Goal: Transaction & Acquisition: Purchase product/service

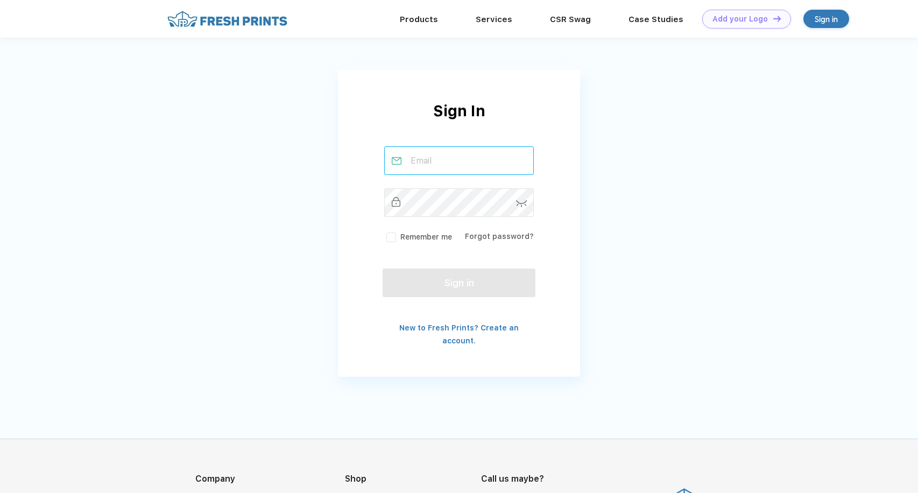
click at [476, 149] on input "text" at bounding box center [459, 160] width 150 height 29
click at [614, 164] on div "Sign In Remember me Forgot password? Sign in New to Fresh Prints? Create an acc…" at bounding box center [459, 196] width 918 height 393
click at [479, 165] on input "text" at bounding box center [459, 160] width 150 height 29
type input "finefaremyrtle@supermarketsusa.com"
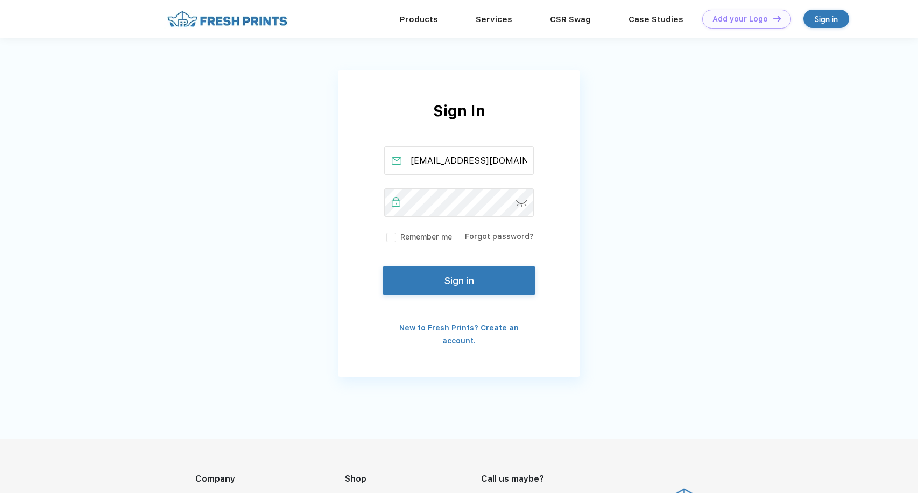
click at [456, 284] on button "Sign in" at bounding box center [459, 280] width 153 height 29
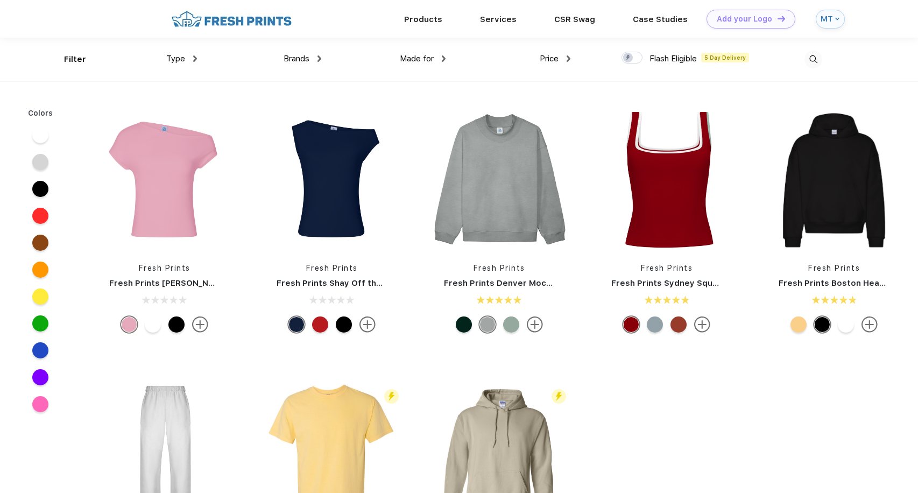
scroll to position [1, 0]
click at [830, 184] on img at bounding box center [834, 179] width 143 height 143
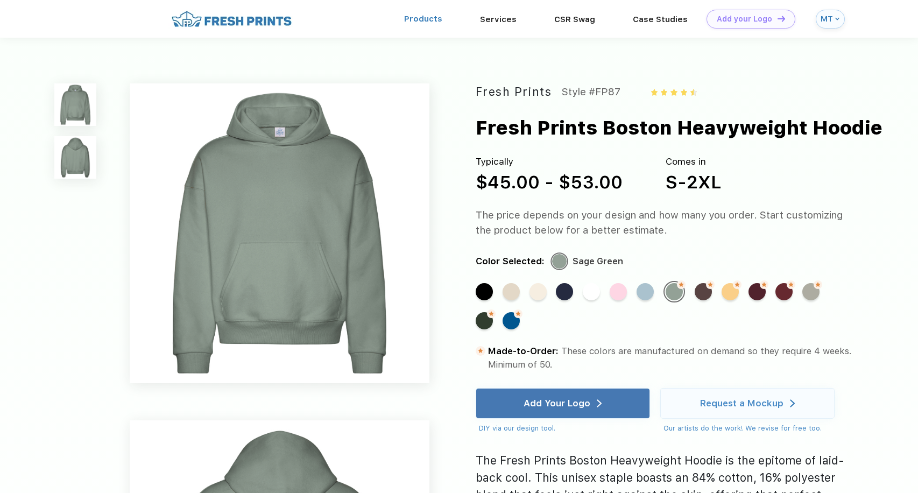
click at [434, 15] on link "Products" at bounding box center [423, 19] width 38 height 10
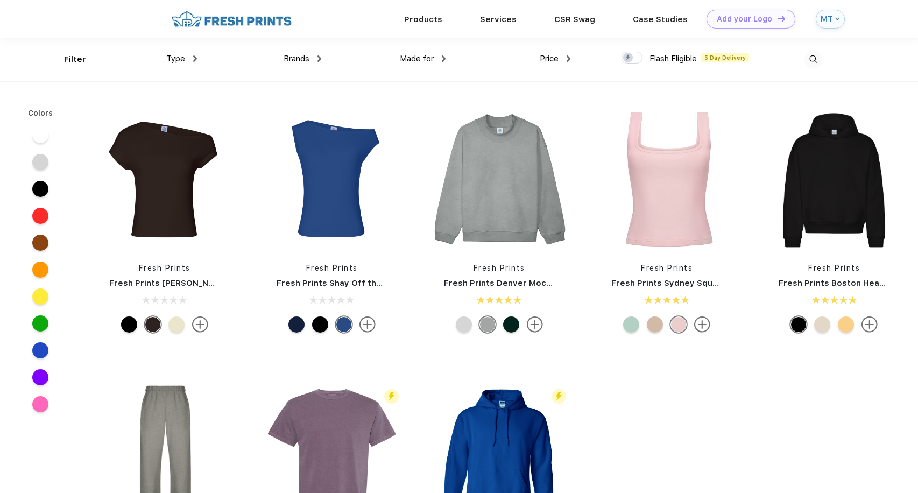
scroll to position [1, 0]
click at [184, 58] on span "Type" at bounding box center [175, 58] width 19 height 10
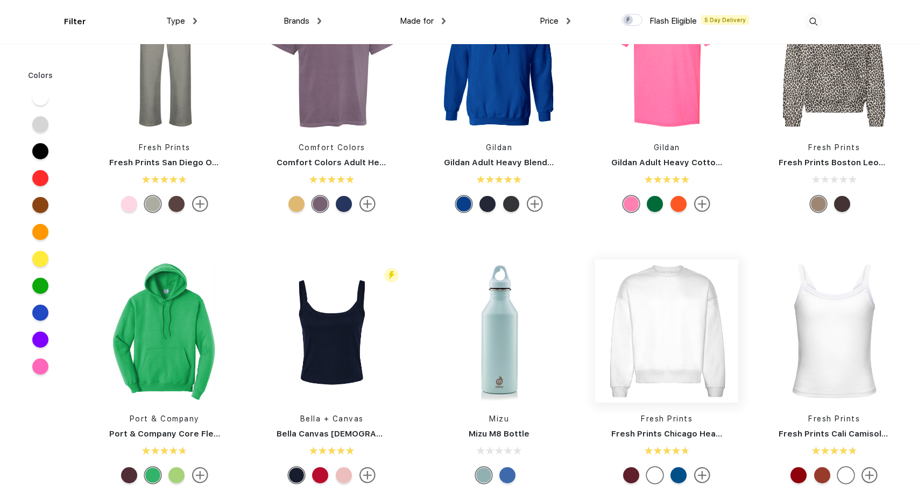
scroll to position [358, 0]
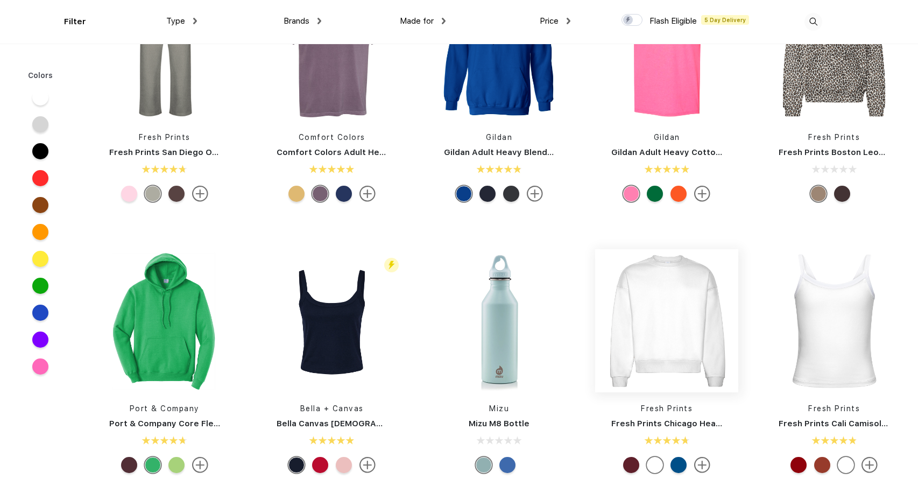
click at [655, 305] on img at bounding box center [666, 320] width 143 height 143
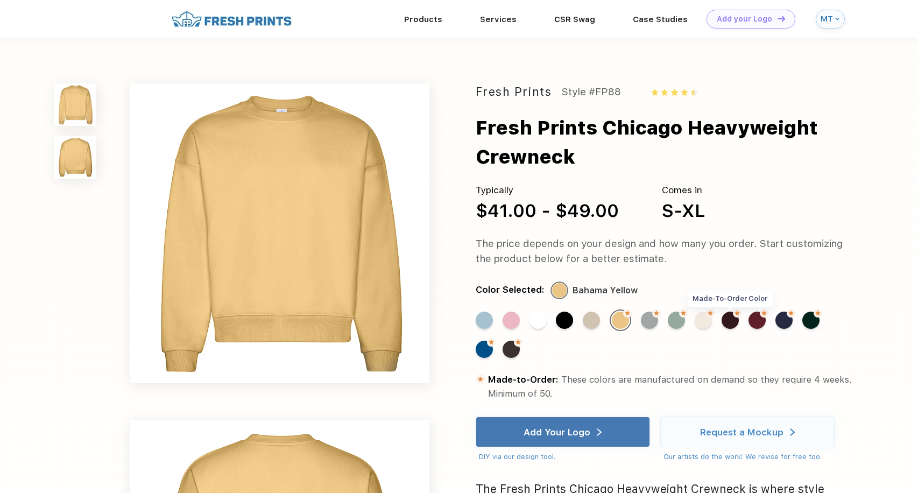
click at [731, 322] on div "Made-to-Order Color" at bounding box center [730, 320] width 17 height 17
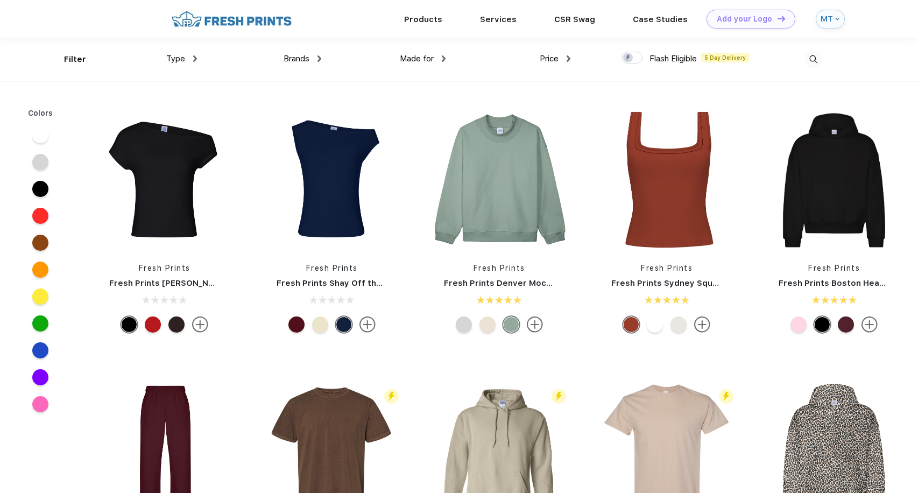
click at [173, 60] on span "Type" at bounding box center [175, 59] width 19 height 10
click at [185, 61] on div "Type" at bounding box center [181, 59] width 31 height 12
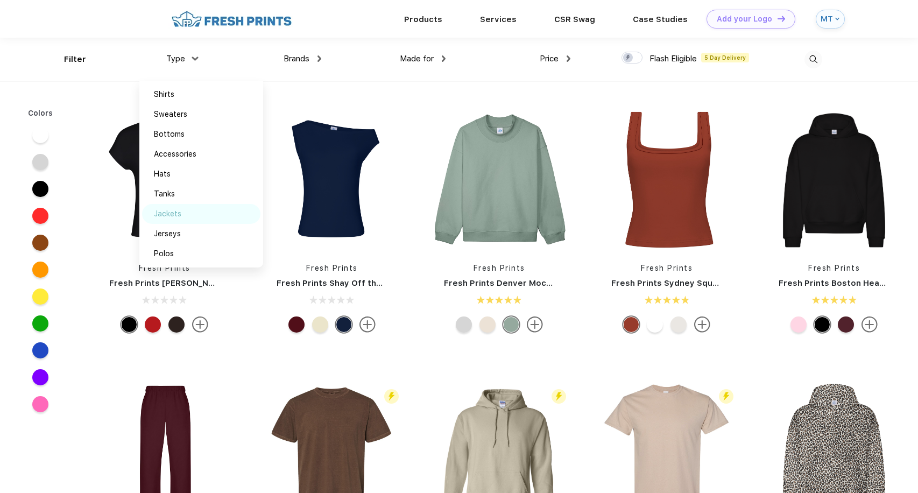
click at [168, 215] on div "Jackets" at bounding box center [167, 213] width 27 height 11
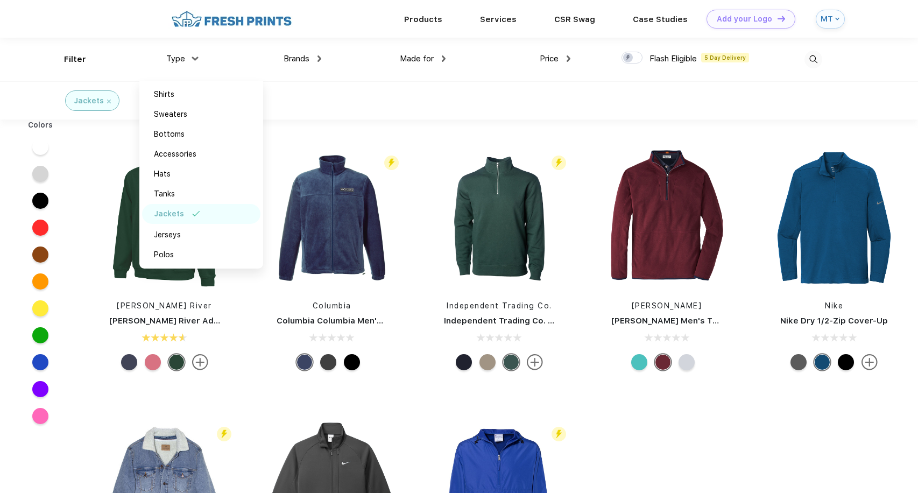
click at [414, 96] on div "Jackets" at bounding box center [459, 100] width 918 height 38
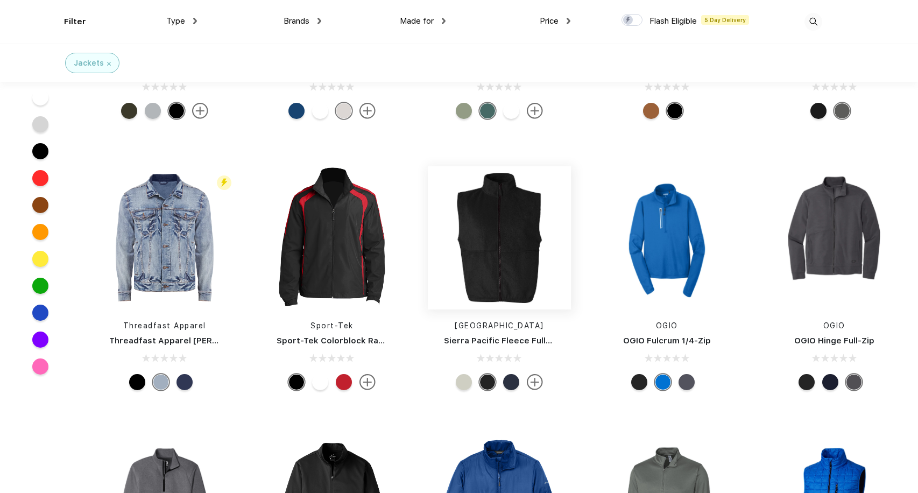
scroll to position [982, 0]
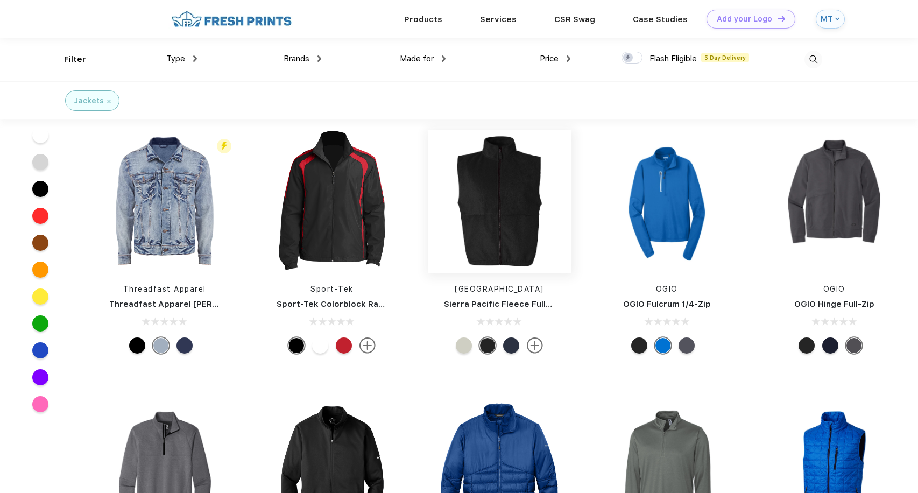
click at [524, 226] on img at bounding box center [499, 201] width 143 height 143
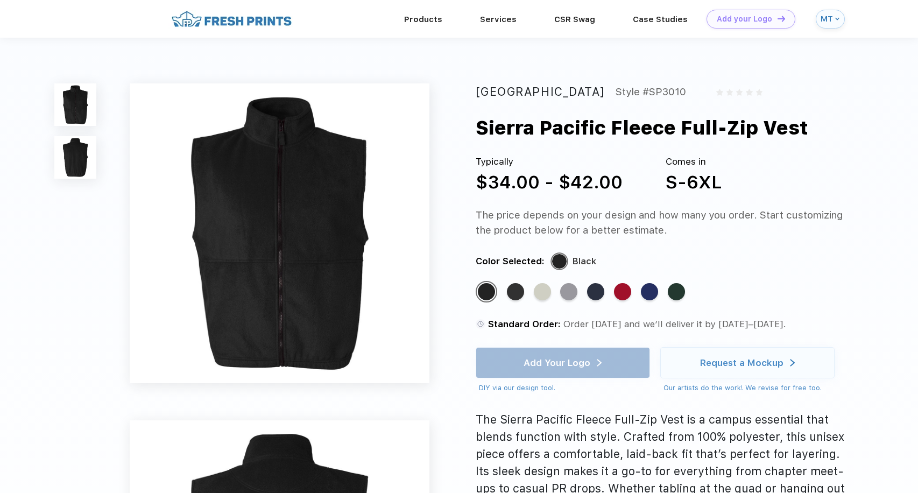
click at [78, 167] on img at bounding box center [75, 157] width 42 height 42
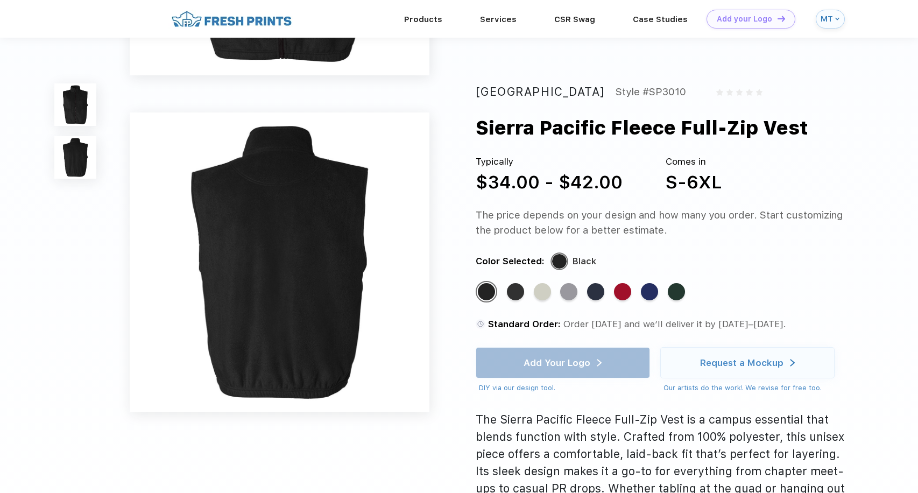
scroll to position [309, 0]
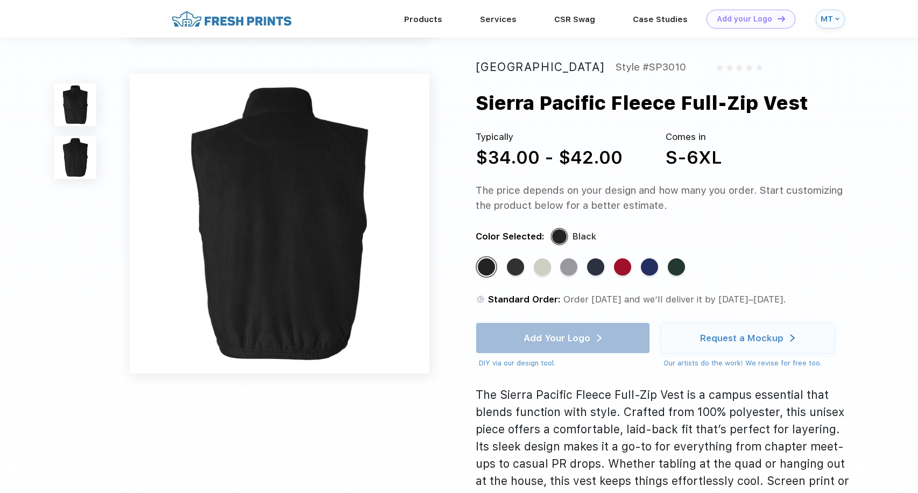
click at [72, 129] on div at bounding box center [75, 130] width 42 height 95
click at [67, 114] on img at bounding box center [75, 104] width 42 height 42
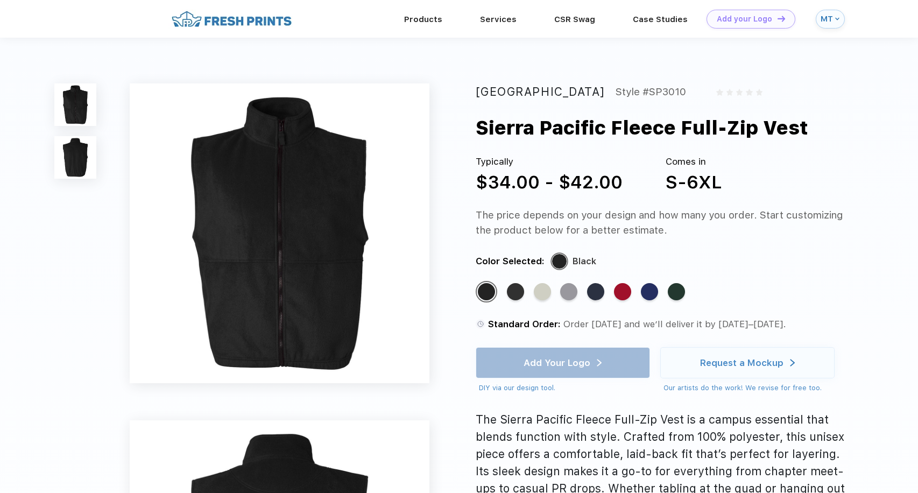
scroll to position [0, 0]
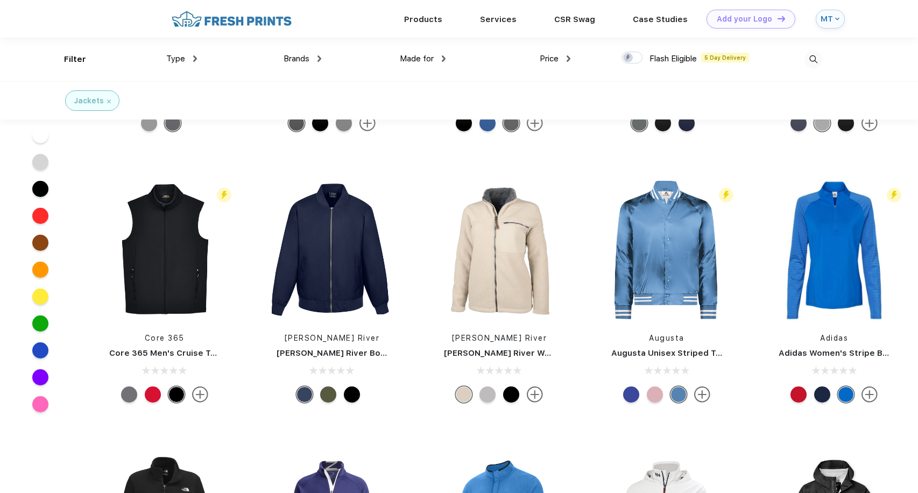
scroll to position [1469, 0]
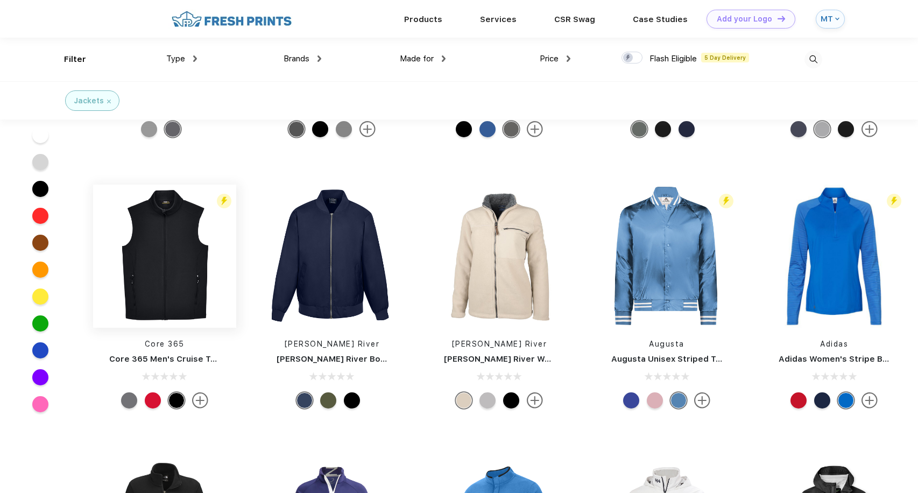
click at [198, 258] on img at bounding box center [164, 256] width 143 height 143
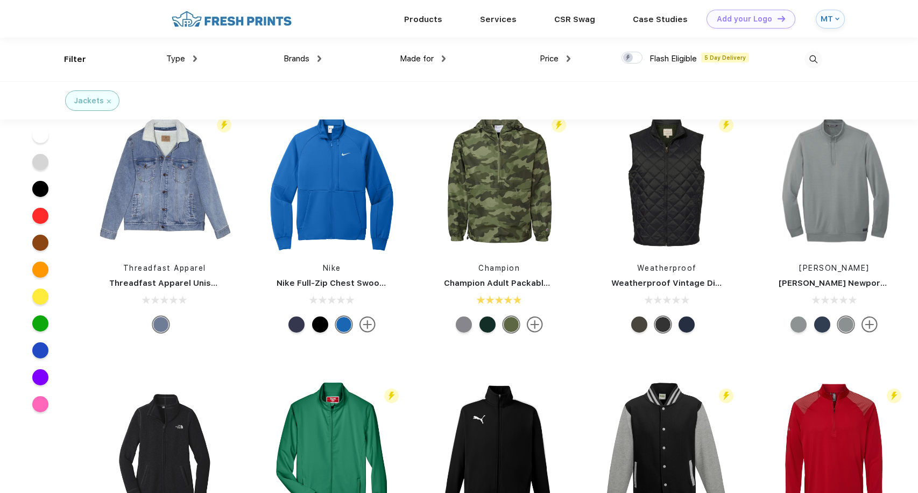
scroll to position [168, 0]
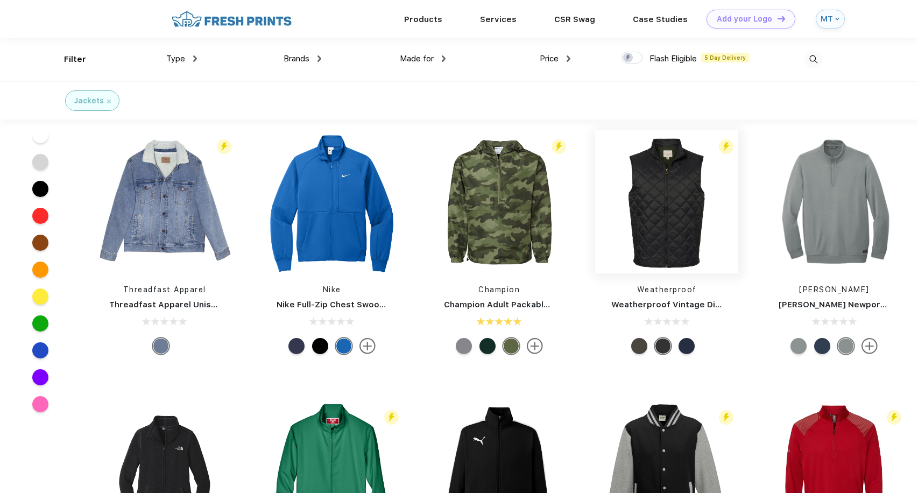
click at [688, 176] on img at bounding box center [666, 201] width 143 height 143
